Goal: Check status: Check status

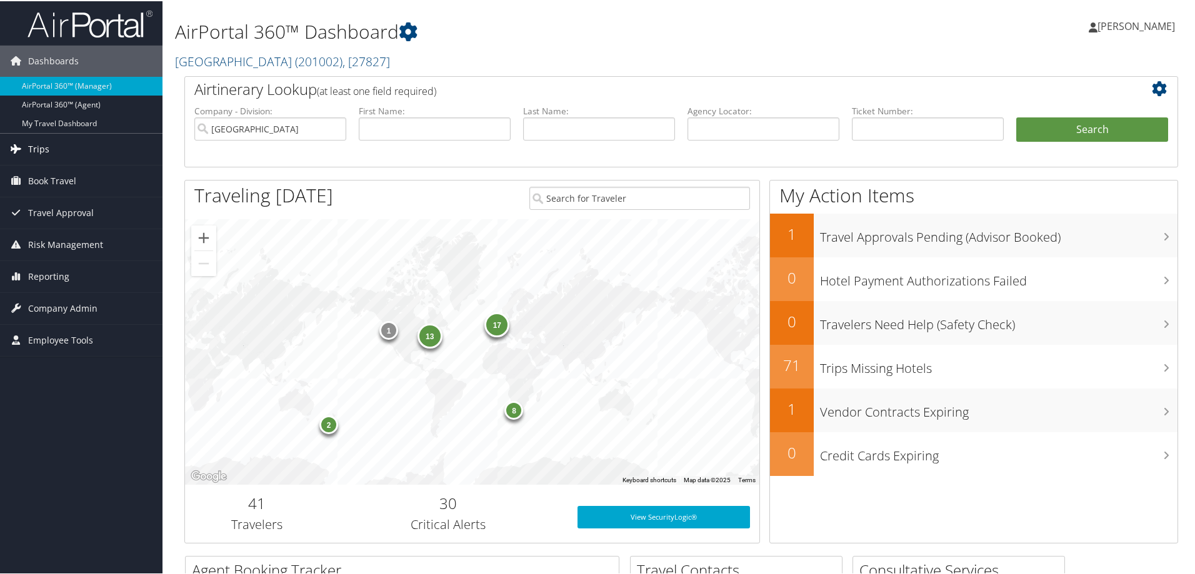
click at [30, 148] on span "Trips" at bounding box center [38, 147] width 21 height 31
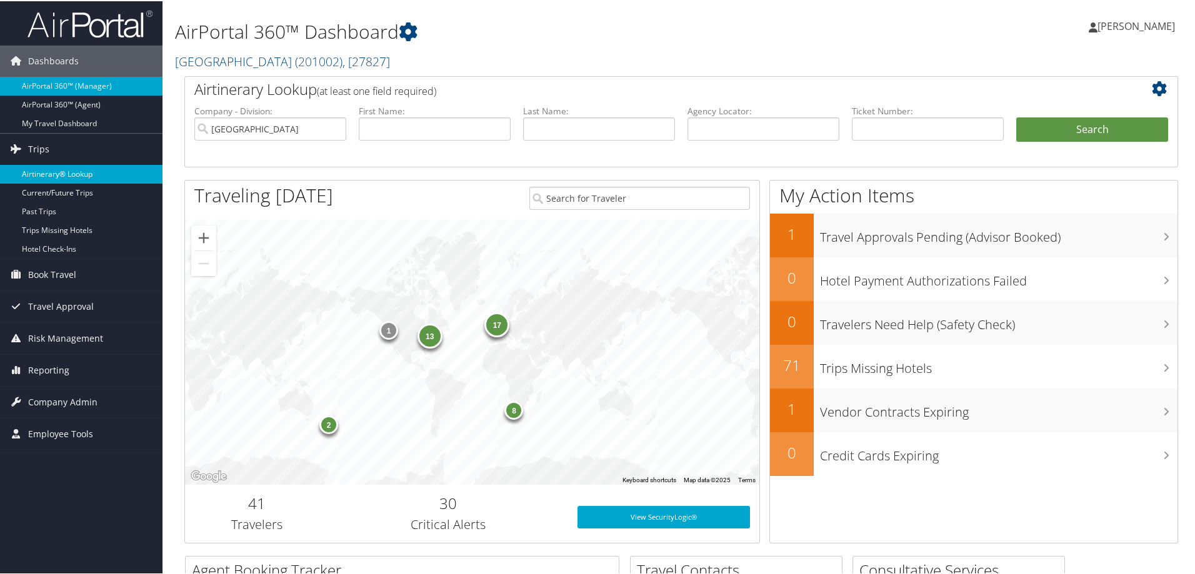
click at [36, 174] on link "Airtinerary® Lookup" at bounding box center [81, 173] width 162 height 19
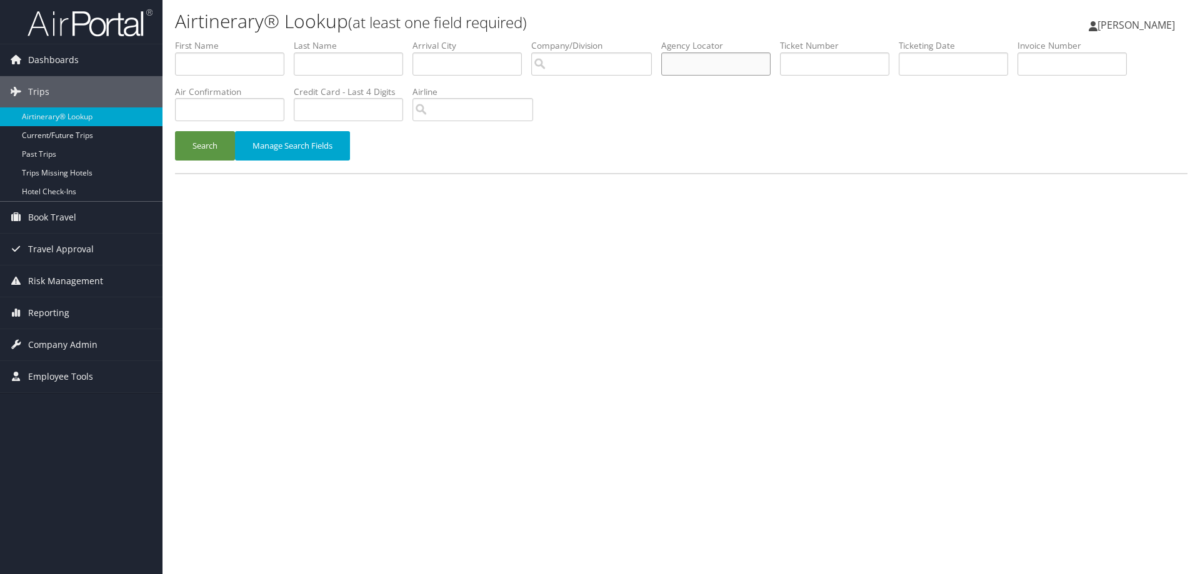
click at [679, 65] on input "text" at bounding box center [715, 63] width 109 height 23
paste input "J07ESF"
click at [199, 144] on button "Search" at bounding box center [205, 145] width 60 height 29
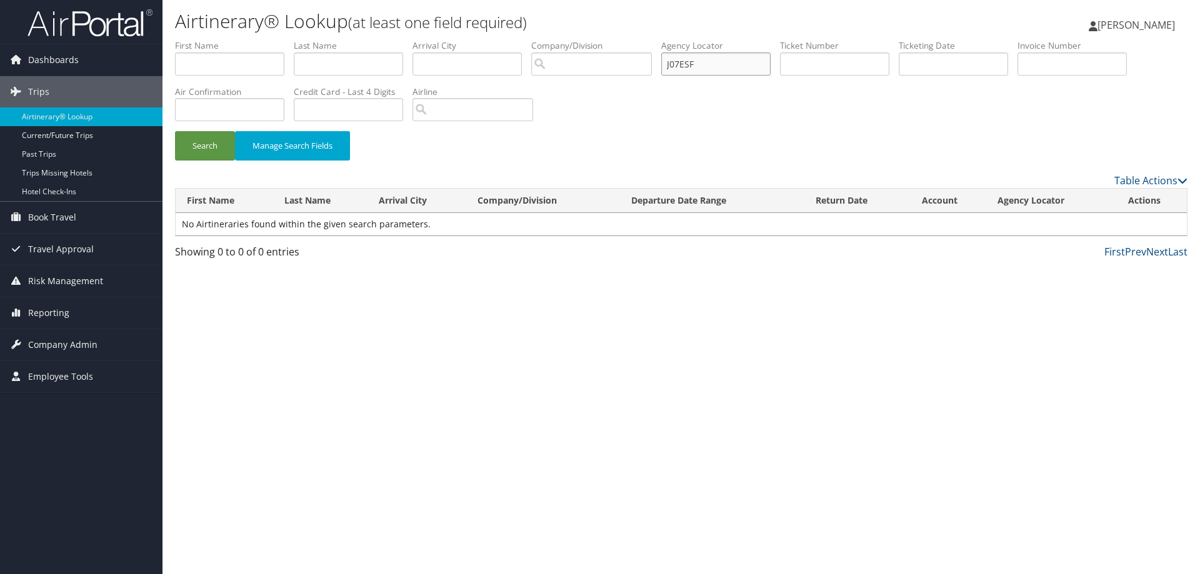
drag, startPoint x: 698, startPoint y: 66, endPoint x: 666, endPoint y: 68, distance: 32.0
click at [666, 39] on ul "First Name Last Name Departure City Arrival City Company/Division Airport/City …" at bounding box center [681, 39] width 1012 height 0
paste input "D72TS6"
type input "D72TS6"
click at [175, 131] on button "Search" at bounding box center [205, 145] width 60 height 29
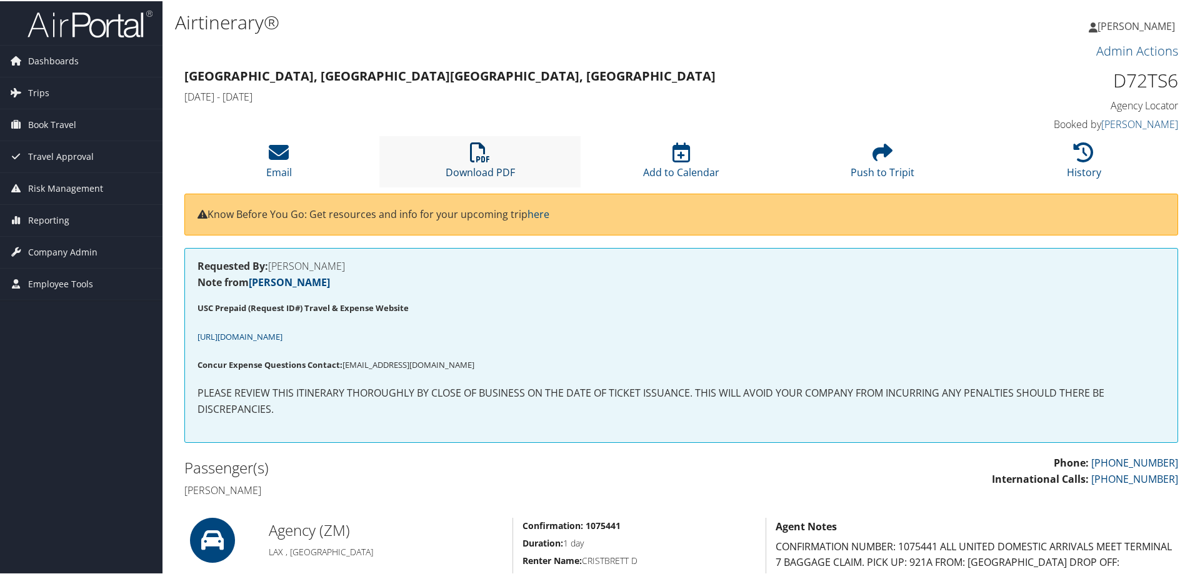
click at [472, 152] on icon at bounding box center [480, 151] width 20 height 20
